Goal: Information Seeking & Learning: Stay updated

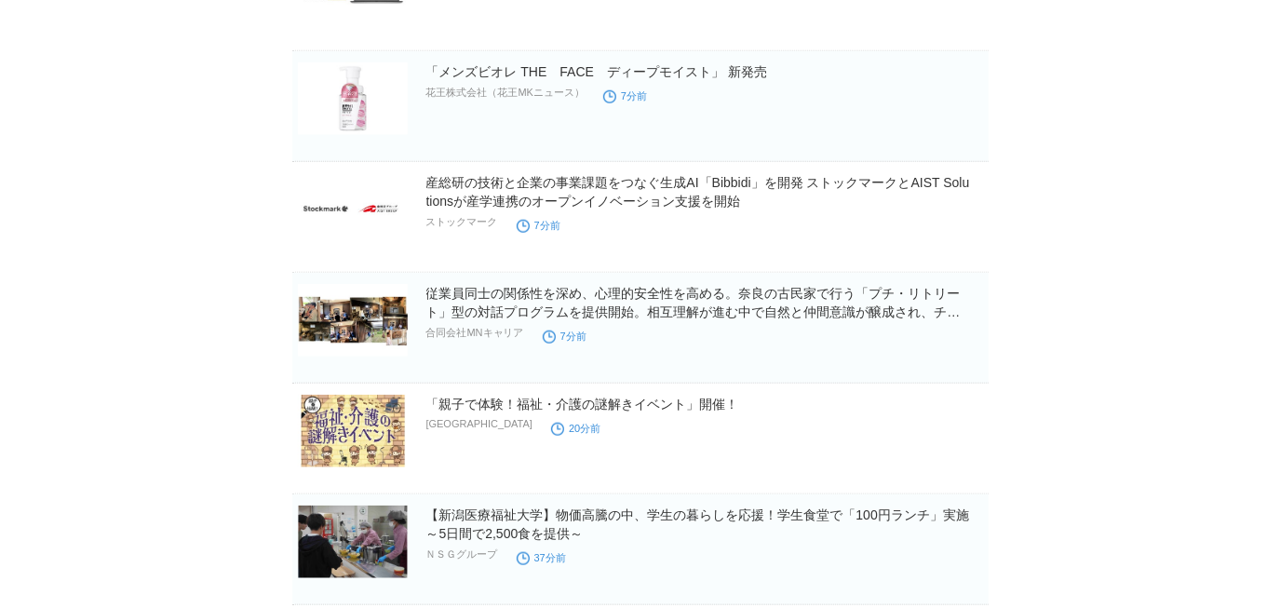
scroll to position [677, 0]
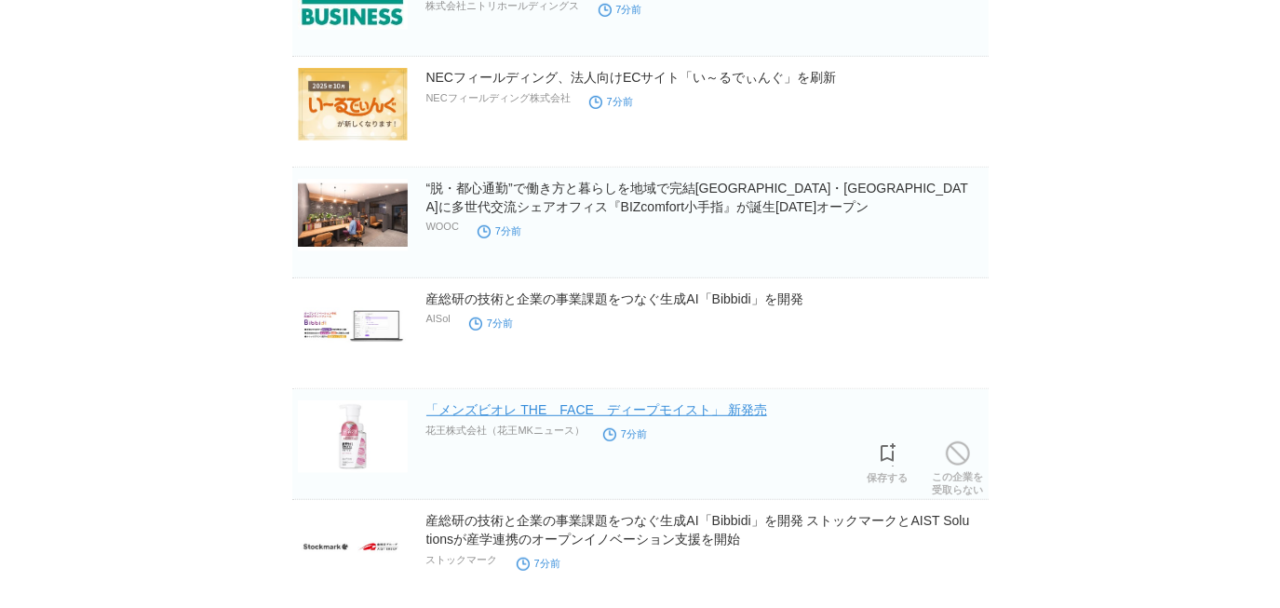
click at [686, 412] on link "「メンズビオレ THE　FACE　ディープモイスト」 新発売" at bounding box center [596, 409] width 341 height 15
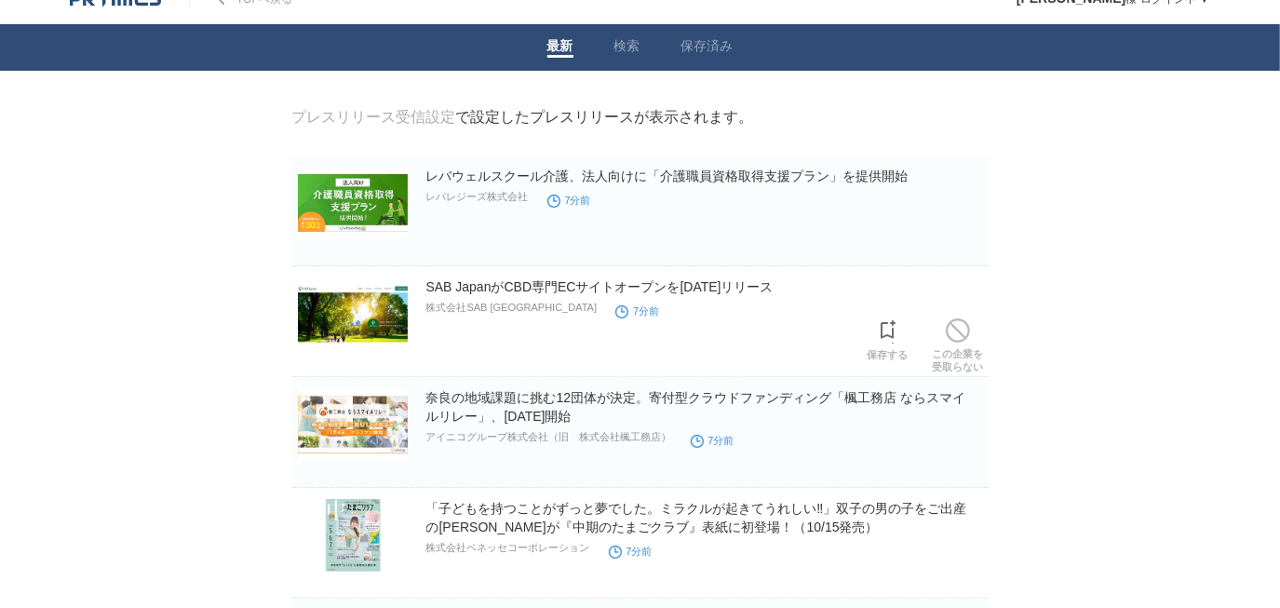
scroll to position [0, 0]
